Goal: Find contact information: Find contact information

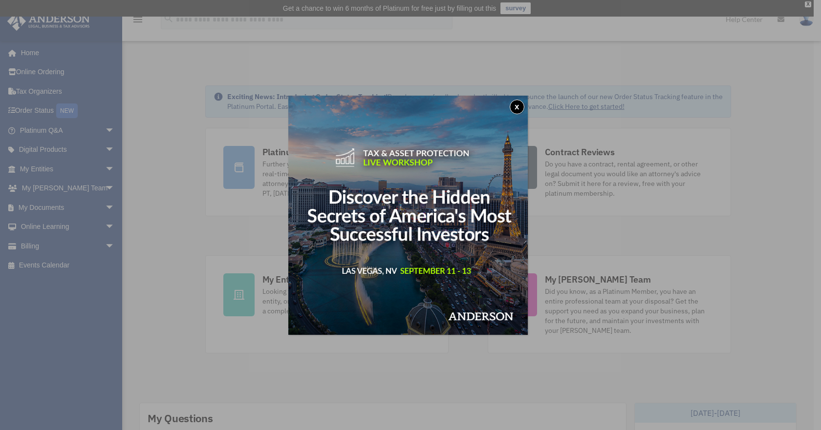
click at [494, 104] on button "x" at bounding box center [517, 107] width 15 height 15
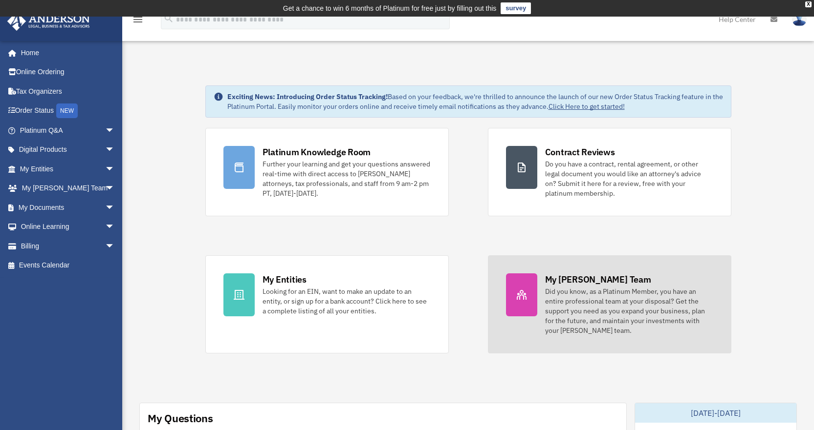
click at [494, 284] on div "My [PERSON_NAME] Team" at bounding box center [598, 280] width 106 height 12
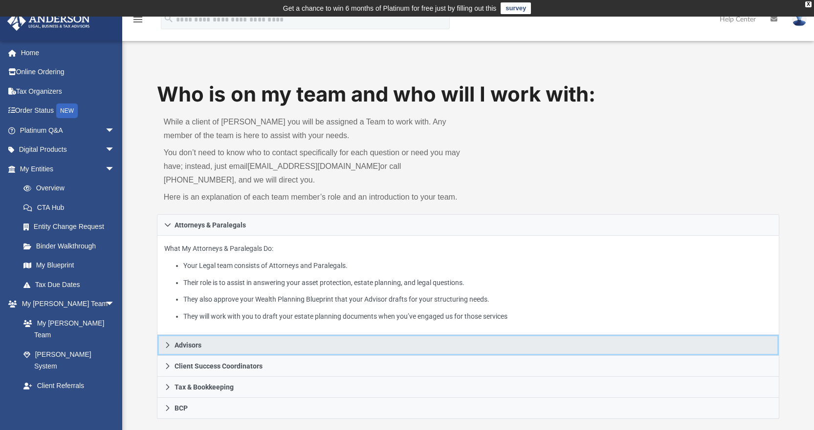
click at [195, 343] on span "Advisors" at bounding box center [187, 345] width 27 height 7
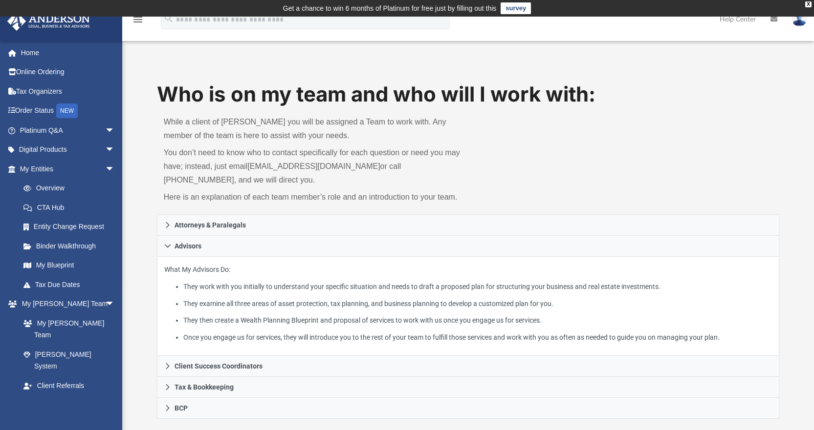
click at [558, 131] on div "Who is on my team and who will I work with: While a client of Anderson you will…" at bounding box center [468, 147] width 623 height 135
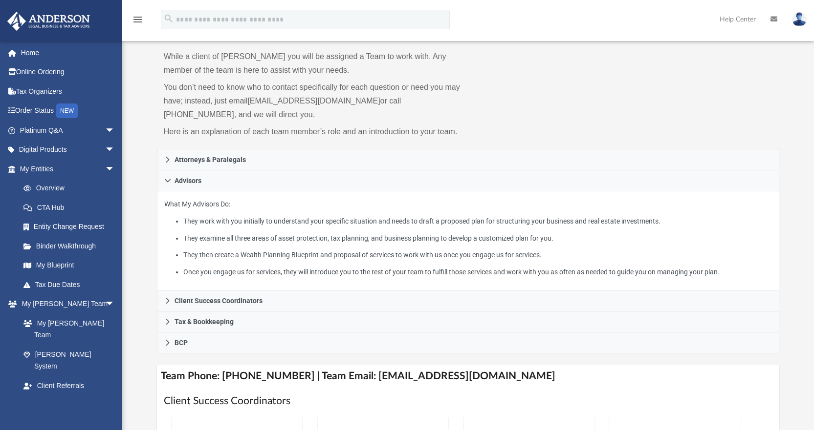
scroll to position [78, 0]
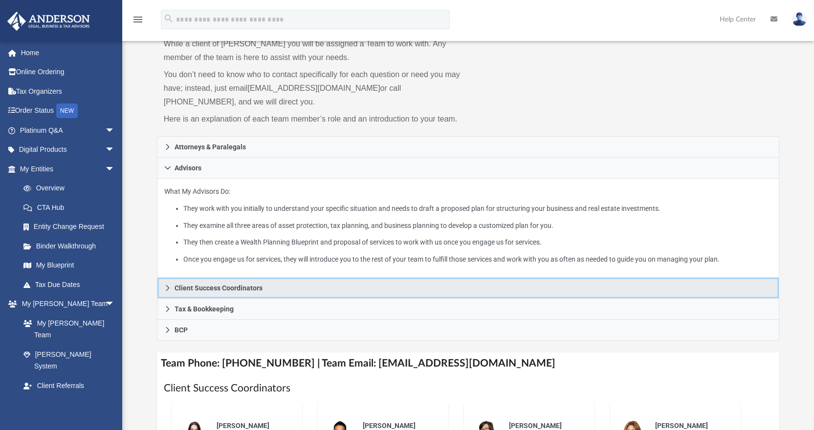
click at [396, 285] on link "Client Success Coordinators" at bounding box center [468, 288] width 623 height 21
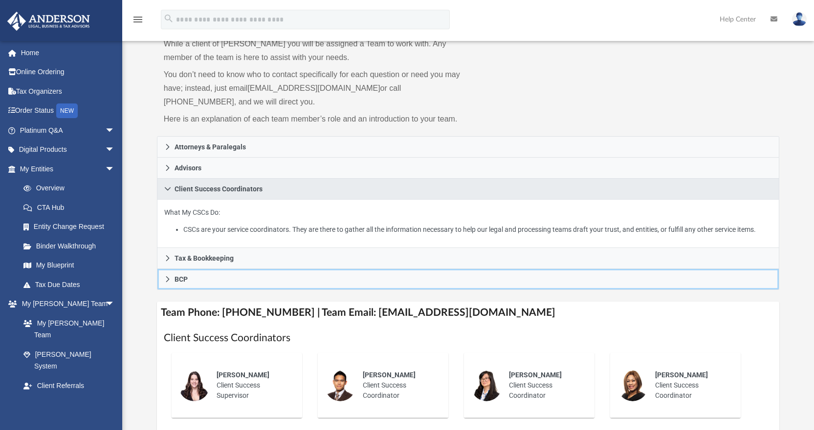
click at [396, 285] on link "BCP" at bounding box center [468, 279] width 623 height 21
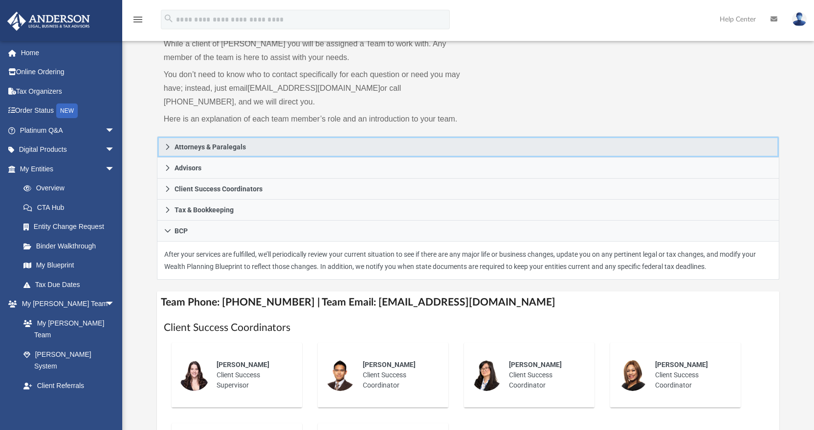
click at [358, 152] on link "Attorneys & Paralegals" at bounding box center [468, 146] width 623 height 21
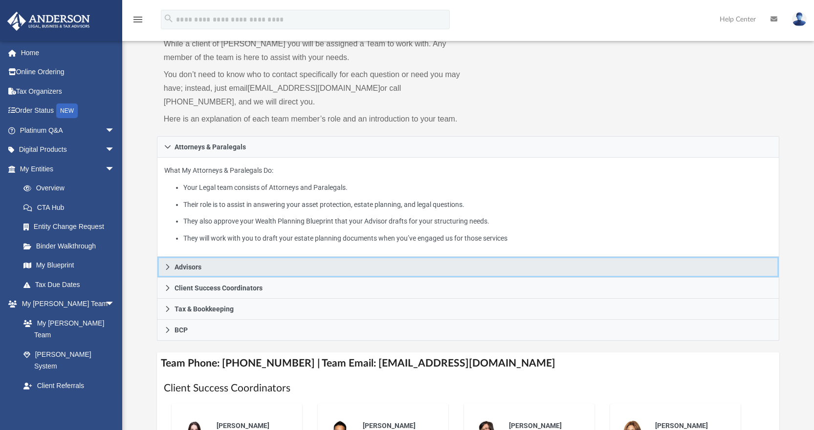
click at [293, 266] on link "Advisors" at bounding box center [468, 267] width 623 height 21
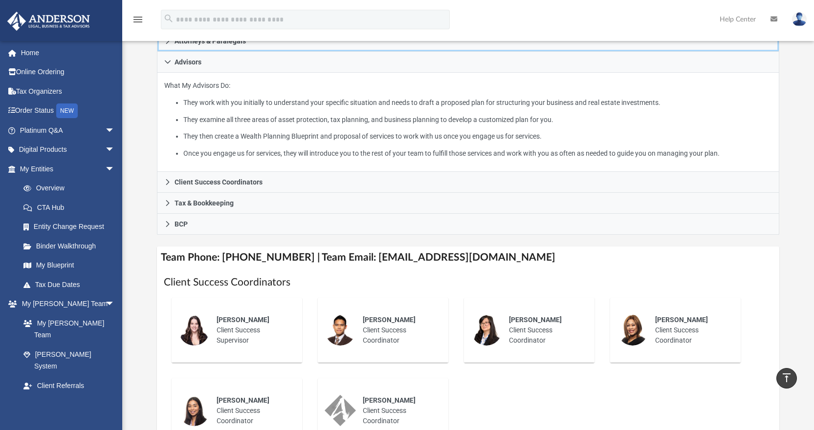
scroll to position [186, 0]
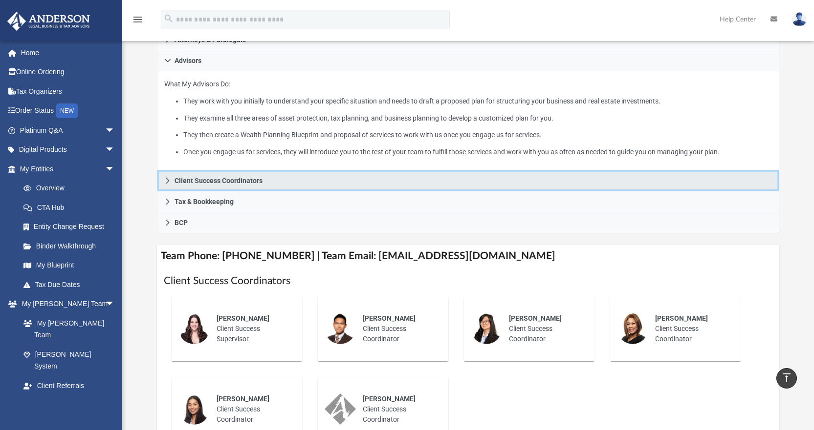
click at [650, 179] on link "Client Success Coordinators" at bounding box center [468, 181] width 623 height 21
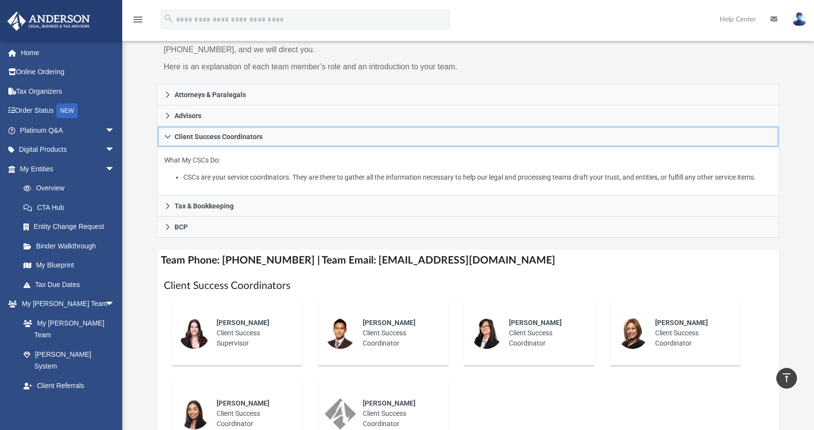
scroll to position [134, 0]
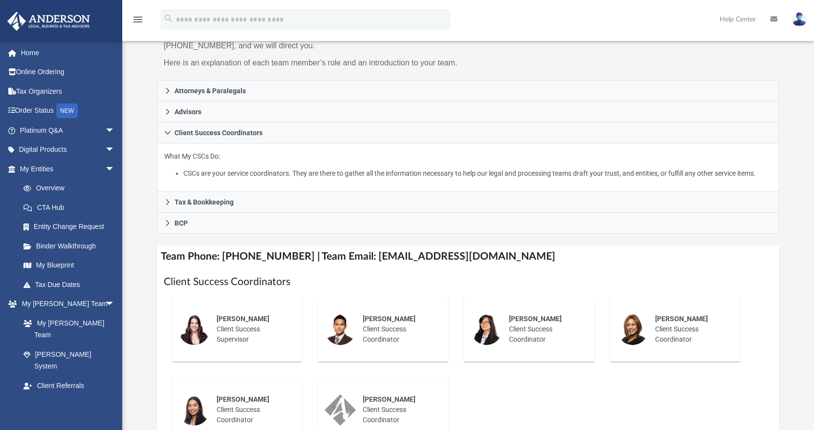
click at [674, 340] on div "Sonya Pope Client Success Coordinator" at bounding box center [691, 329] width 86 height 44
click at [666, 314] on div "Sonya Pope" at bounding box center [691, 319] width 72 height 10
drag, startPoint x: 500, startPoint y: 258, endPoint x: 353, endPoint y: 264, distance: 146.7
click at [353, 264] on h4 "Team Phone: (725) 201-7371 | Team Email: myteam@andersonadvisors.com" at bounding box center [468, 257] width 623 height 22
copy h4 "myteam@andersonadvisors.com"
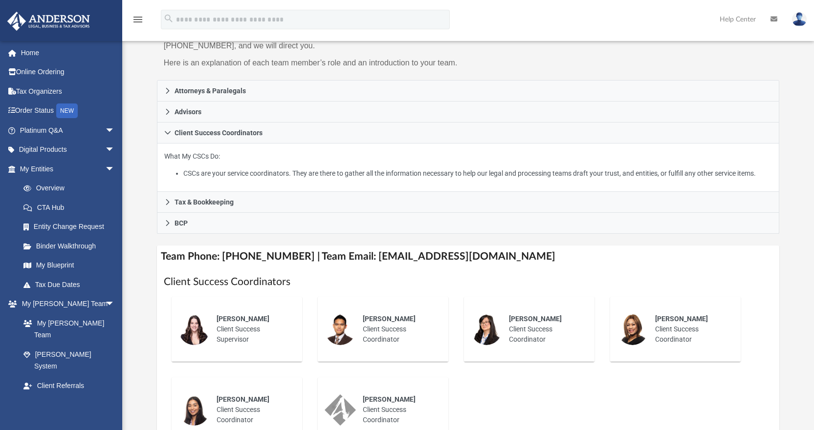
click at [137, 240] on div "Who is on my team and who will I work with: While a client of Anderson you will…" at bounding box center [467, 344] width 691 height 797
click at [801, 21] on img at bounding box center [799, 19] width 15 height 14
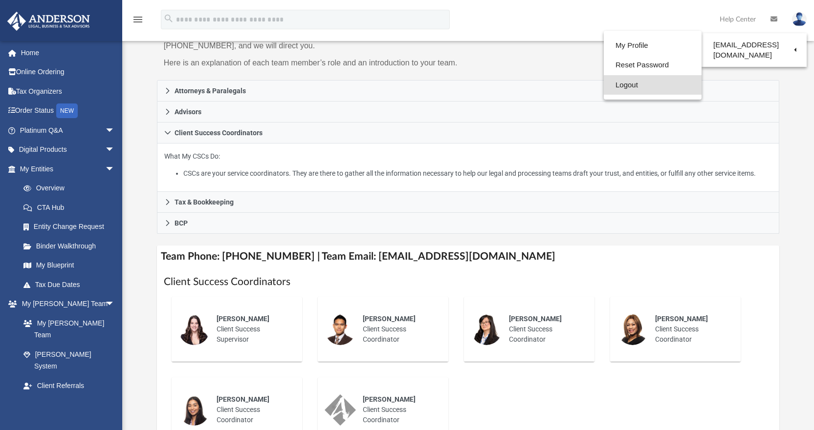
click at [624, 84] on link "Logout" at bounding box center [652, 85] width 98 height 20
